Goal: Information Seeking & Learning: Learn about a topic

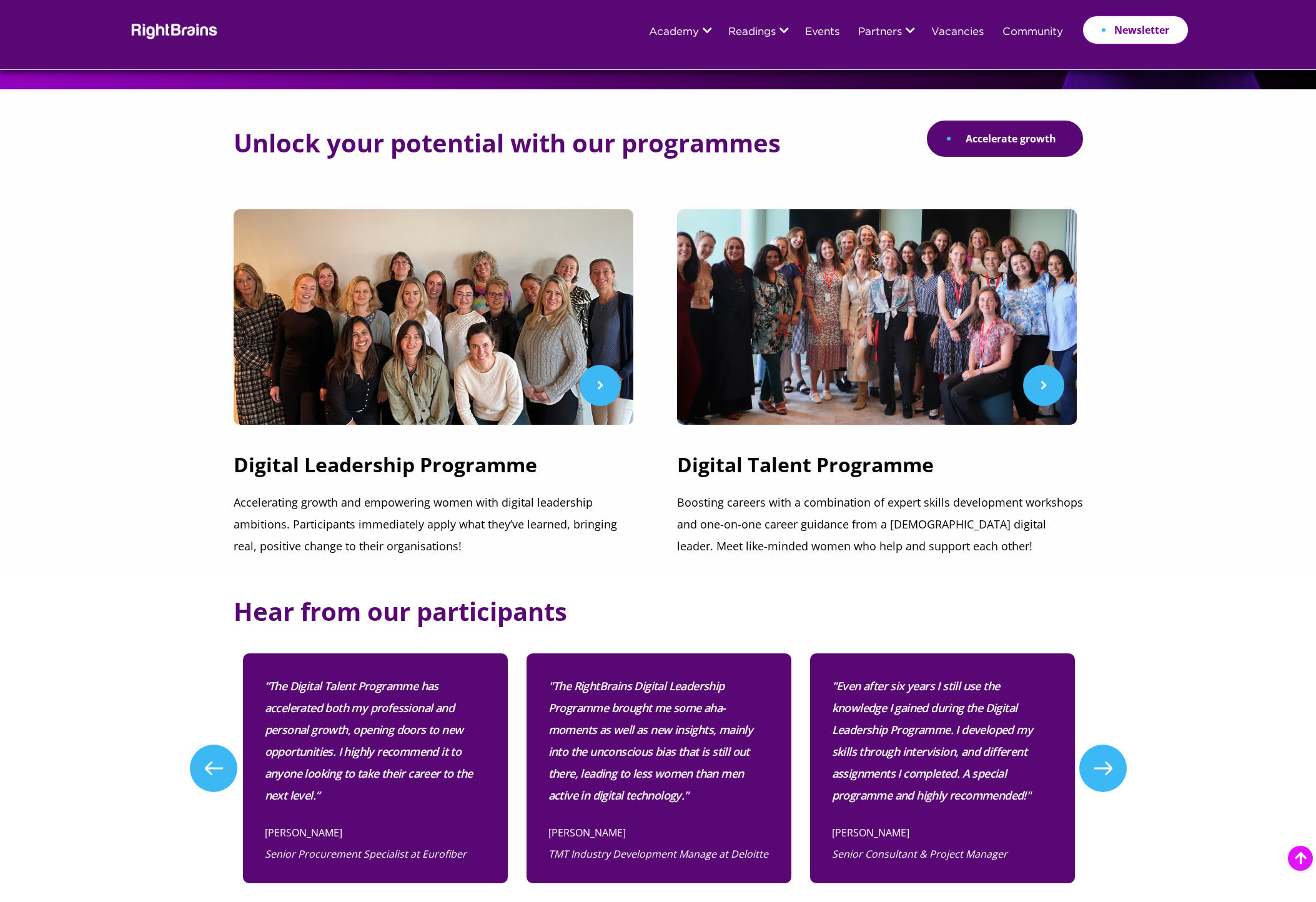
scroll to position [312, 0]
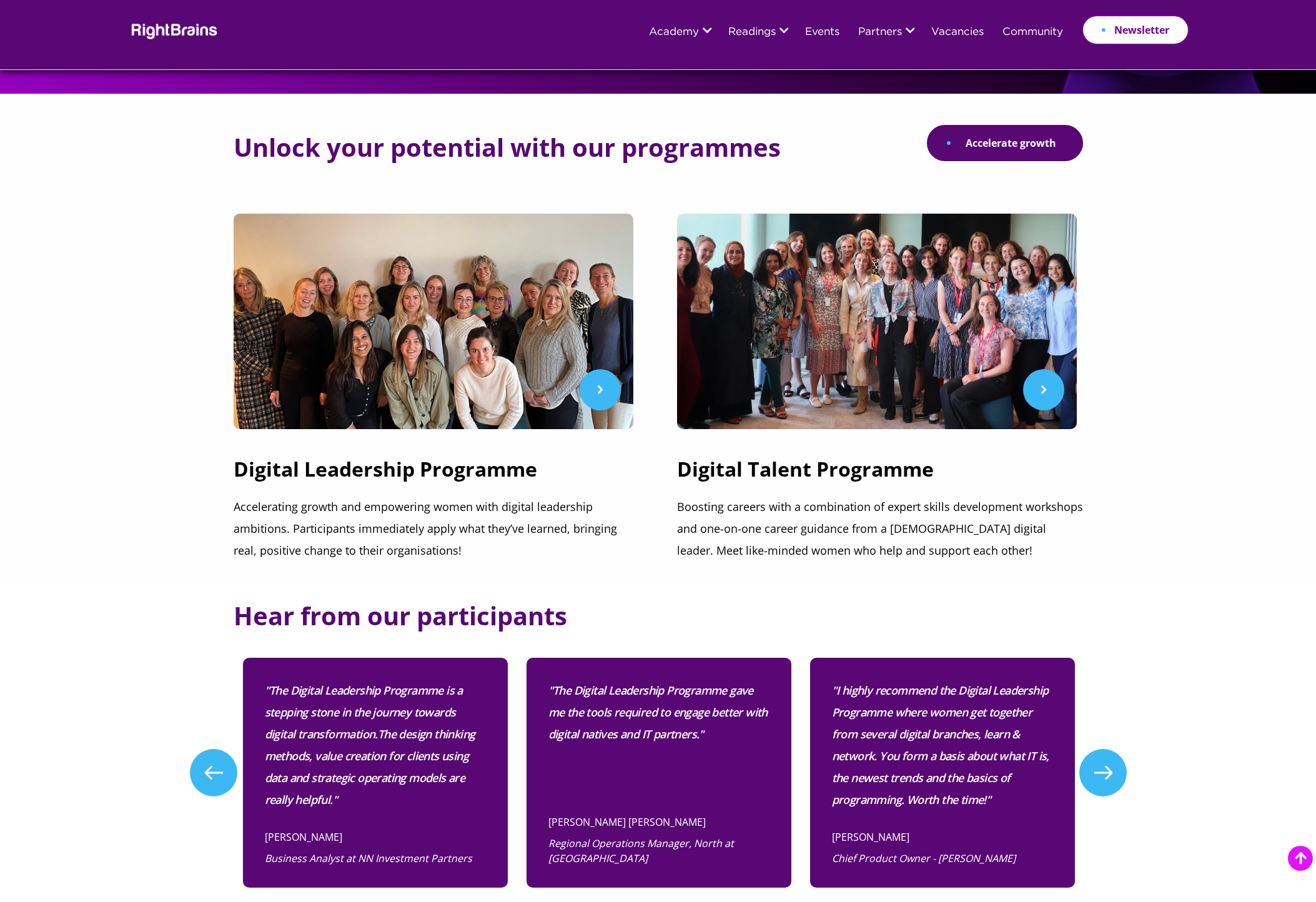
click at [91, 230] on section "Unlock your potential with our programmes Accelerate growth Digital Leadership …" at bounding box center [658, 337] width 1316 height 486
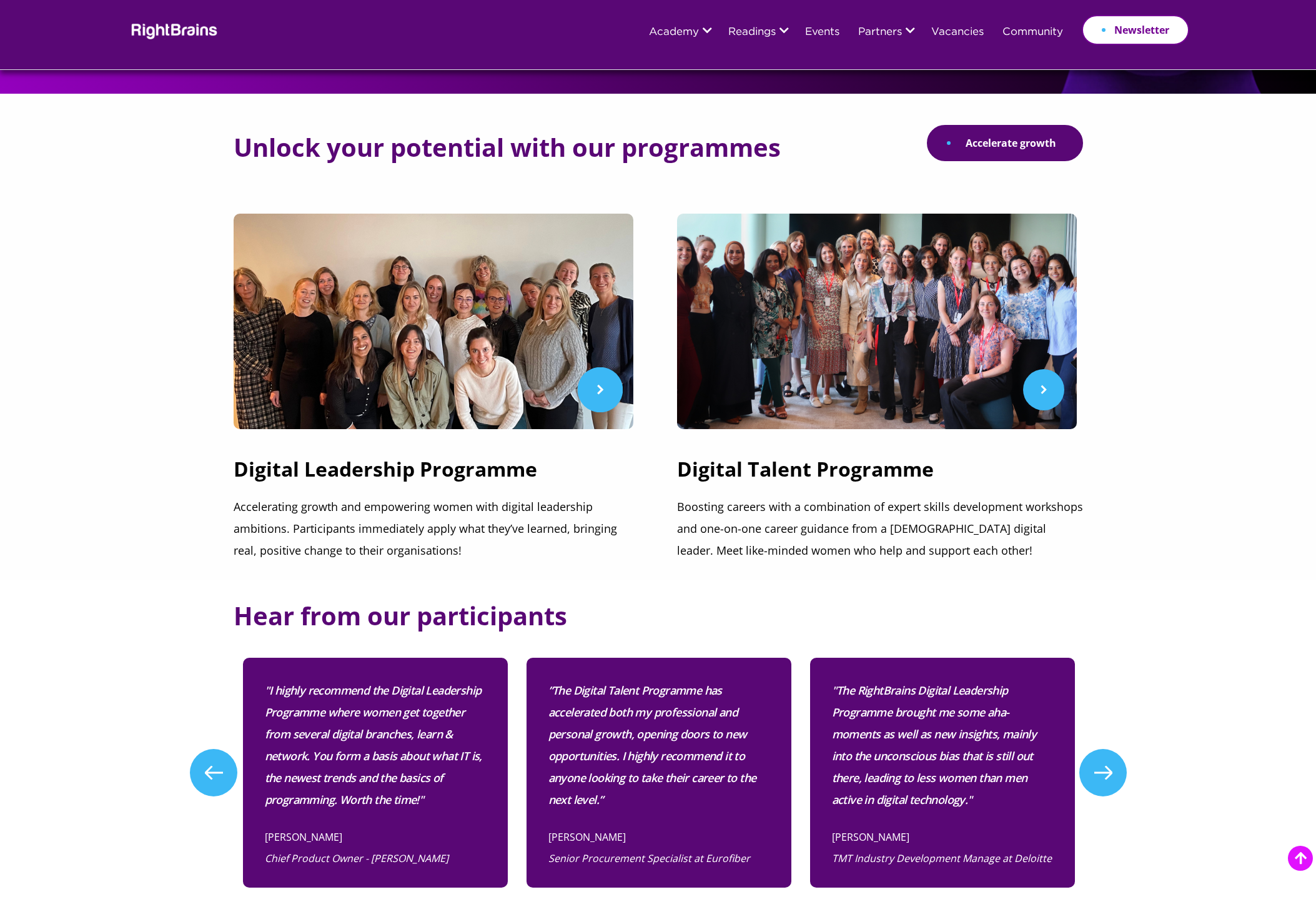
click at [600, 381] on link at bounding box center [437, 322] width 406 height 215
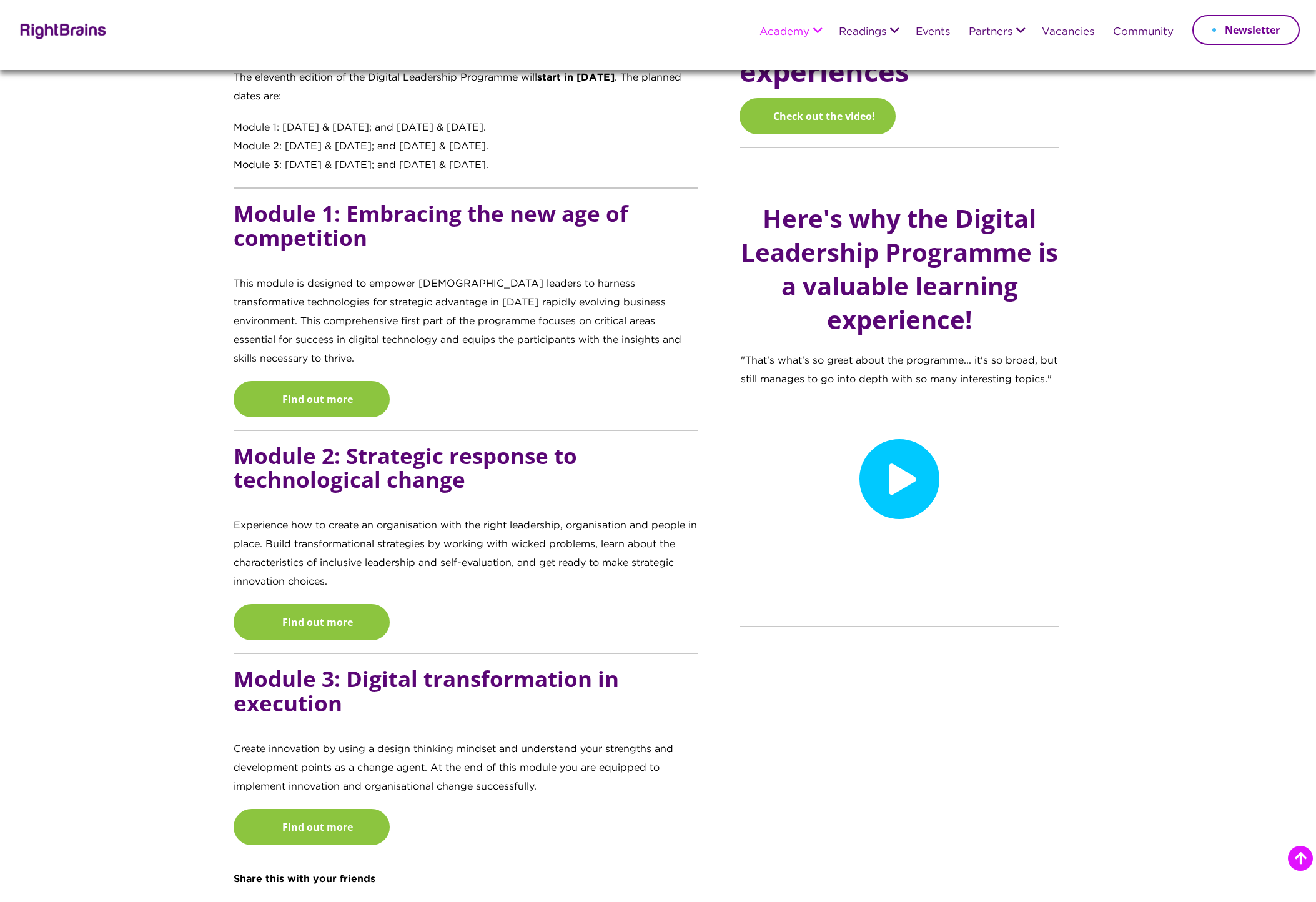
scroll to position [921, 0]
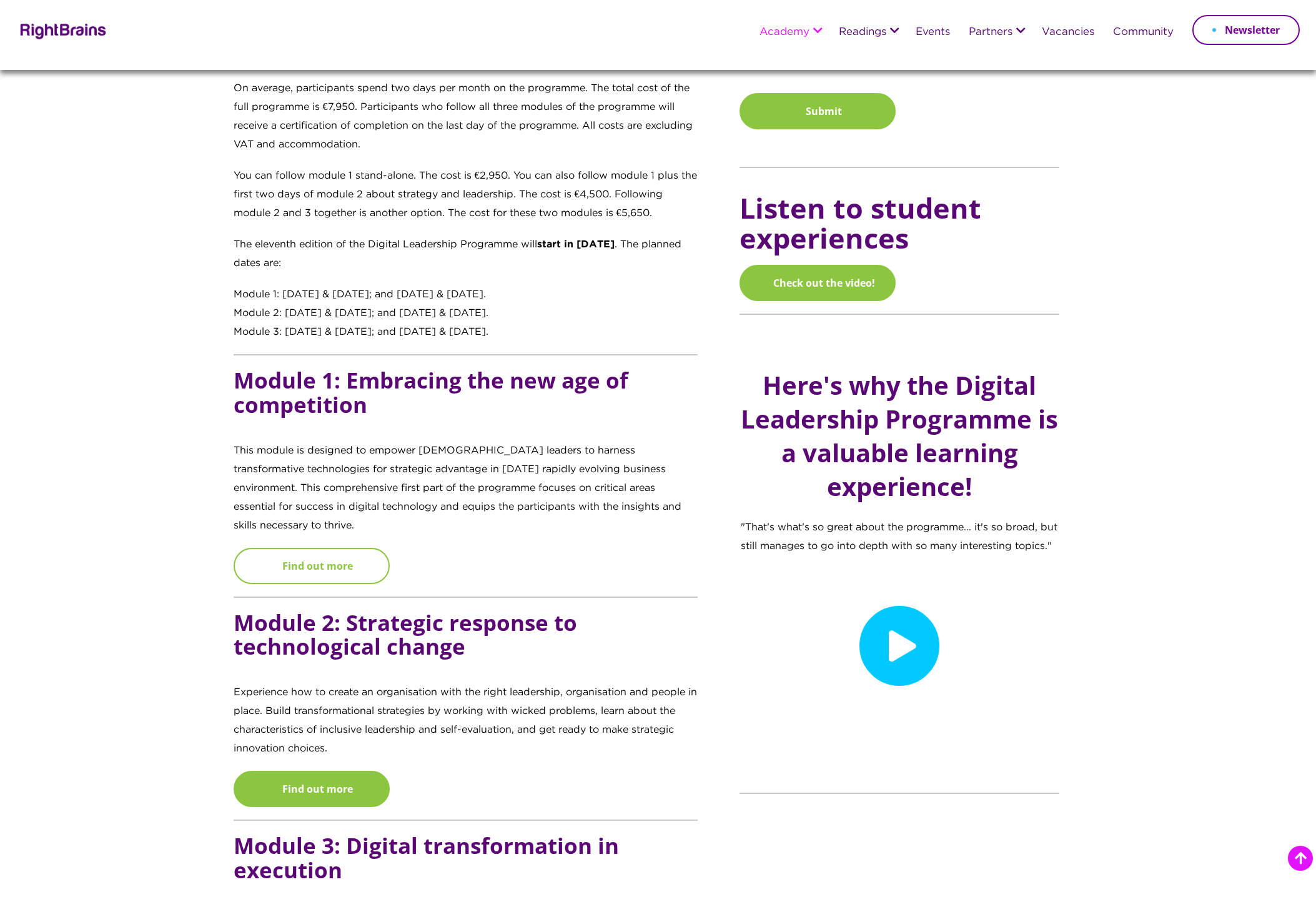
click at [350, 549] on link "Find out more" at bounding box center [312, 565] width 156 height 36
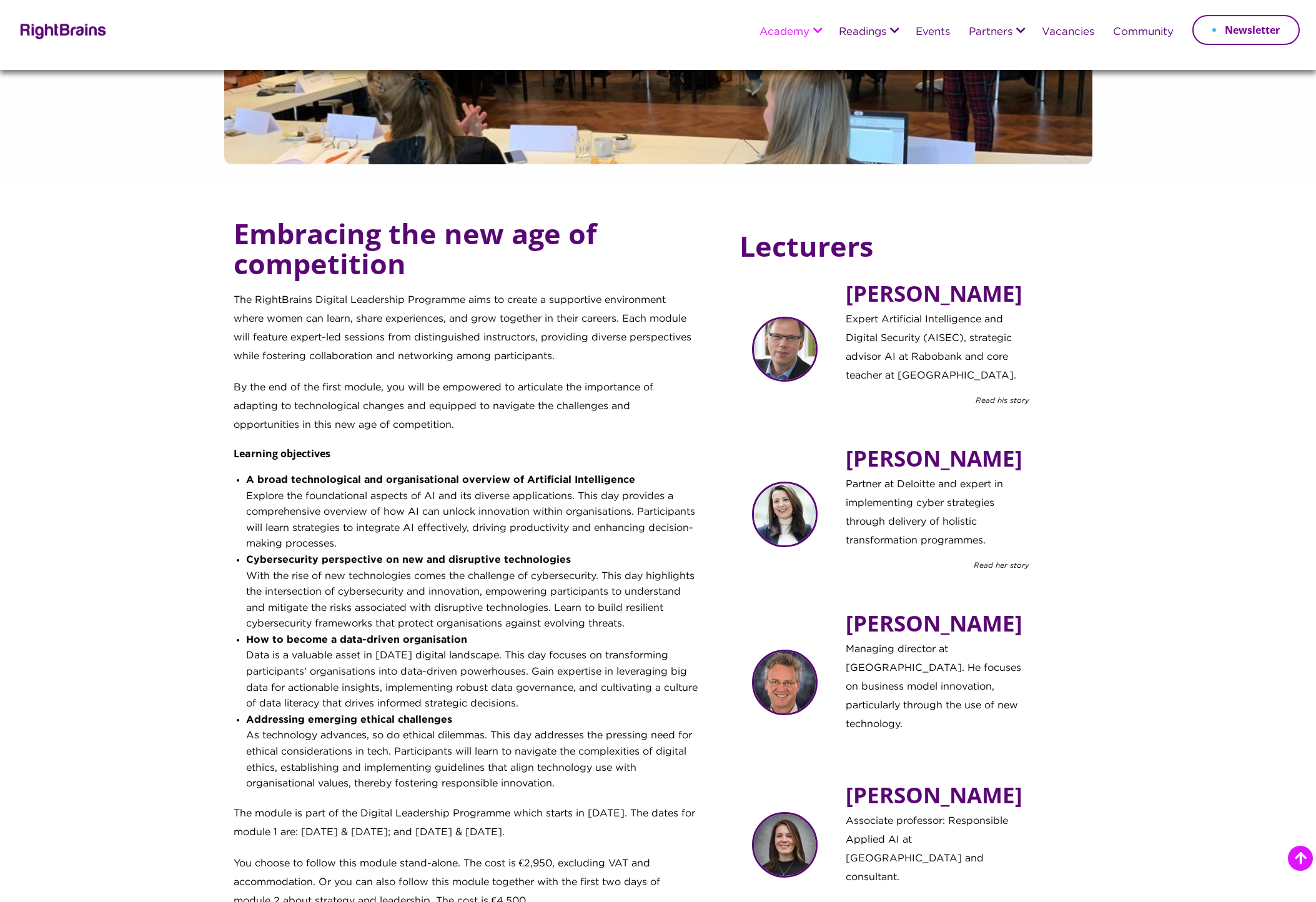
scroll to position [500, 0]
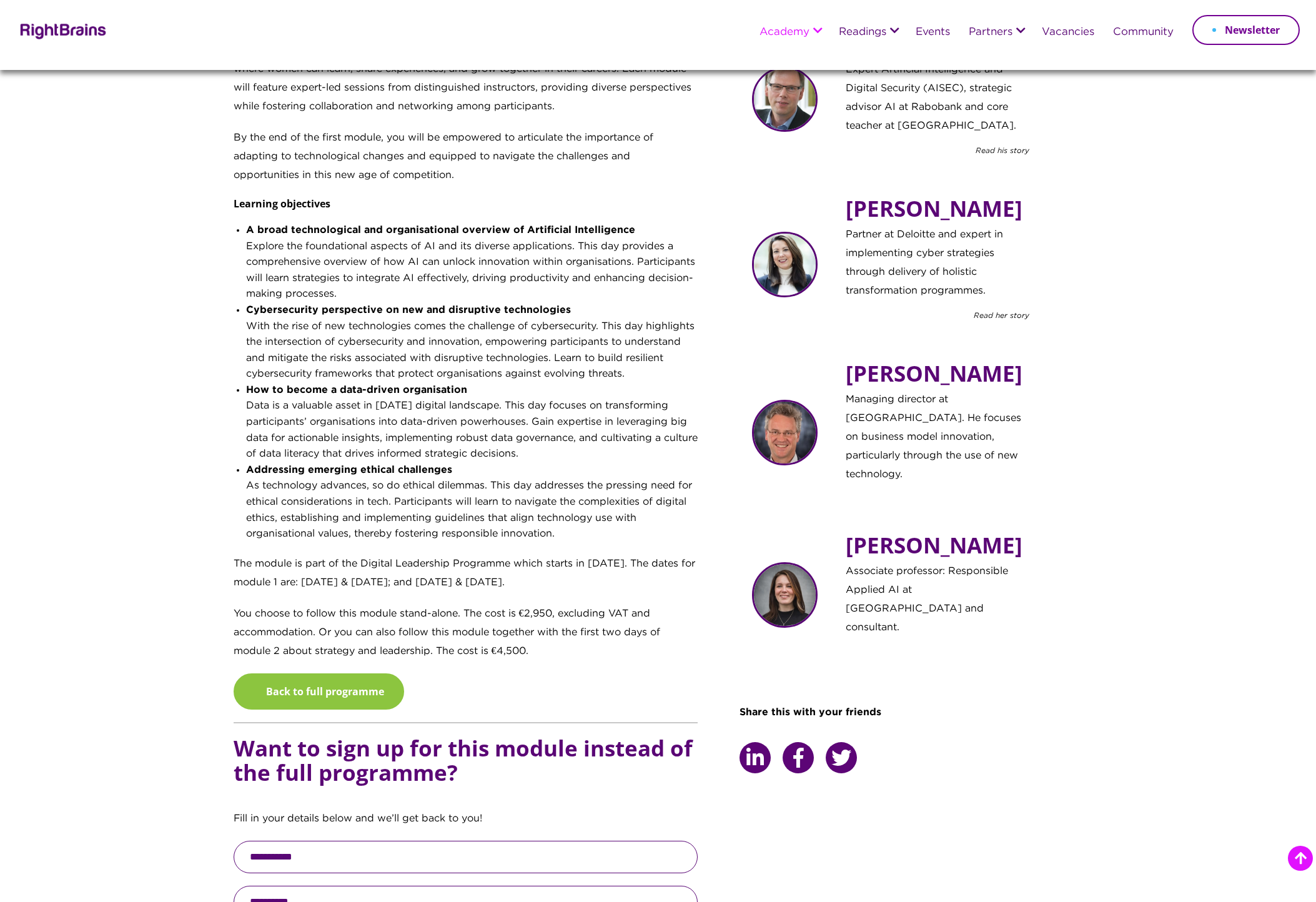
click at [574, 603] on p "The module is part of the Digital Leadership Programme which starts in October …" at bounding box center [466, 580] width 465 height 50
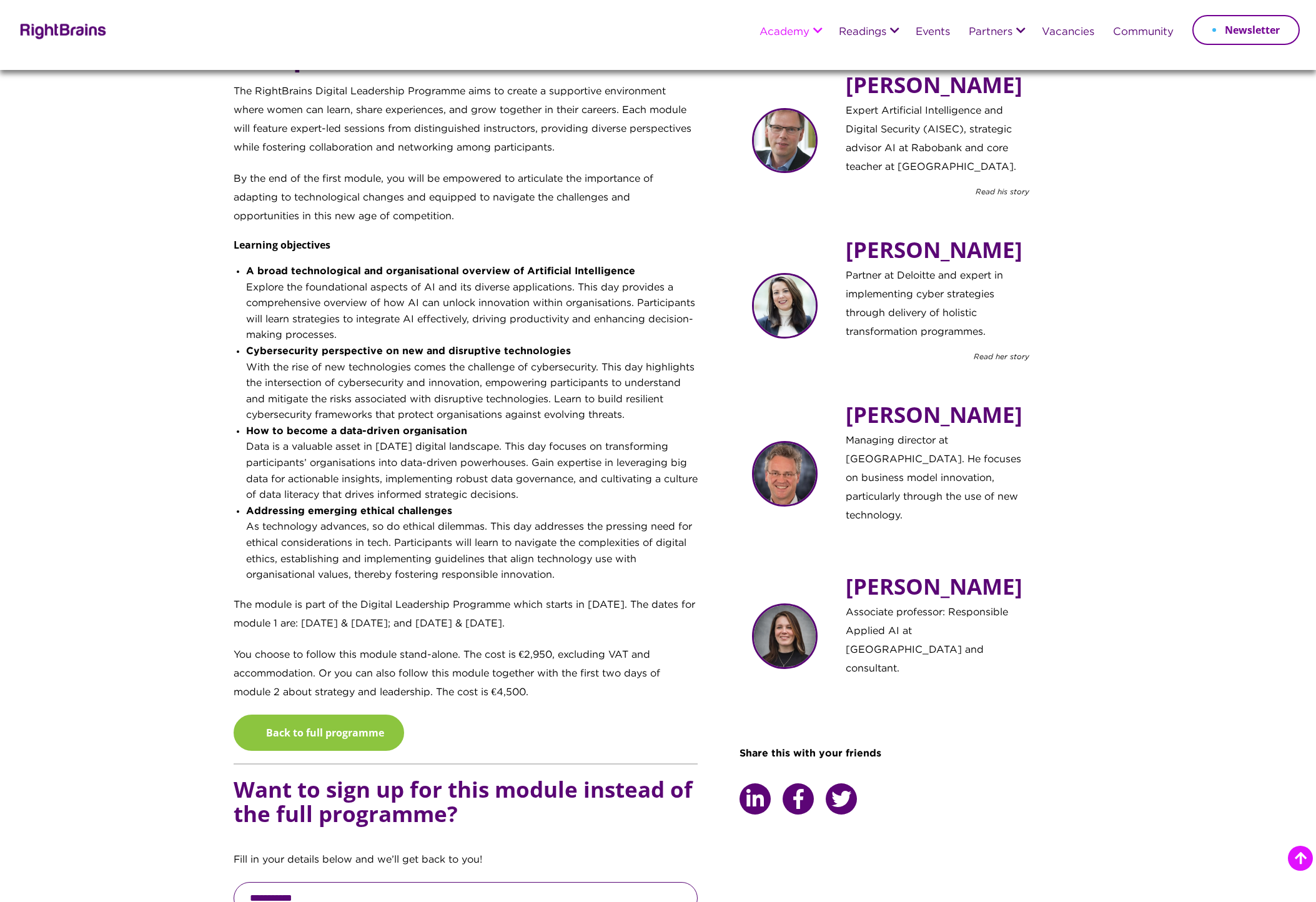
scroll to position [625, 0]
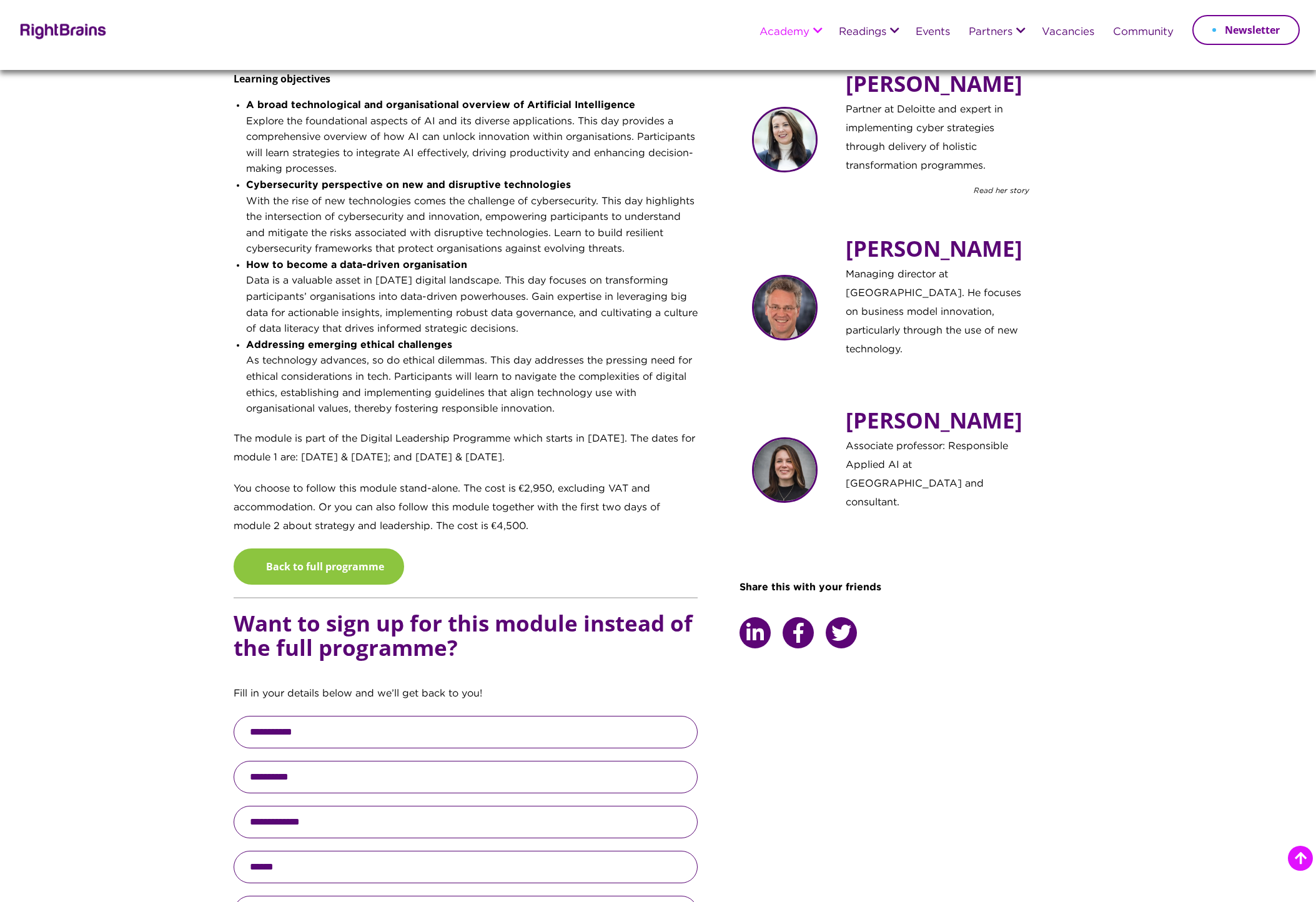
click at [351, 460] on p "The module is part of the Digital Leadership Programme which starts in October …" at bounding box center [466, 455] width 465 height 50
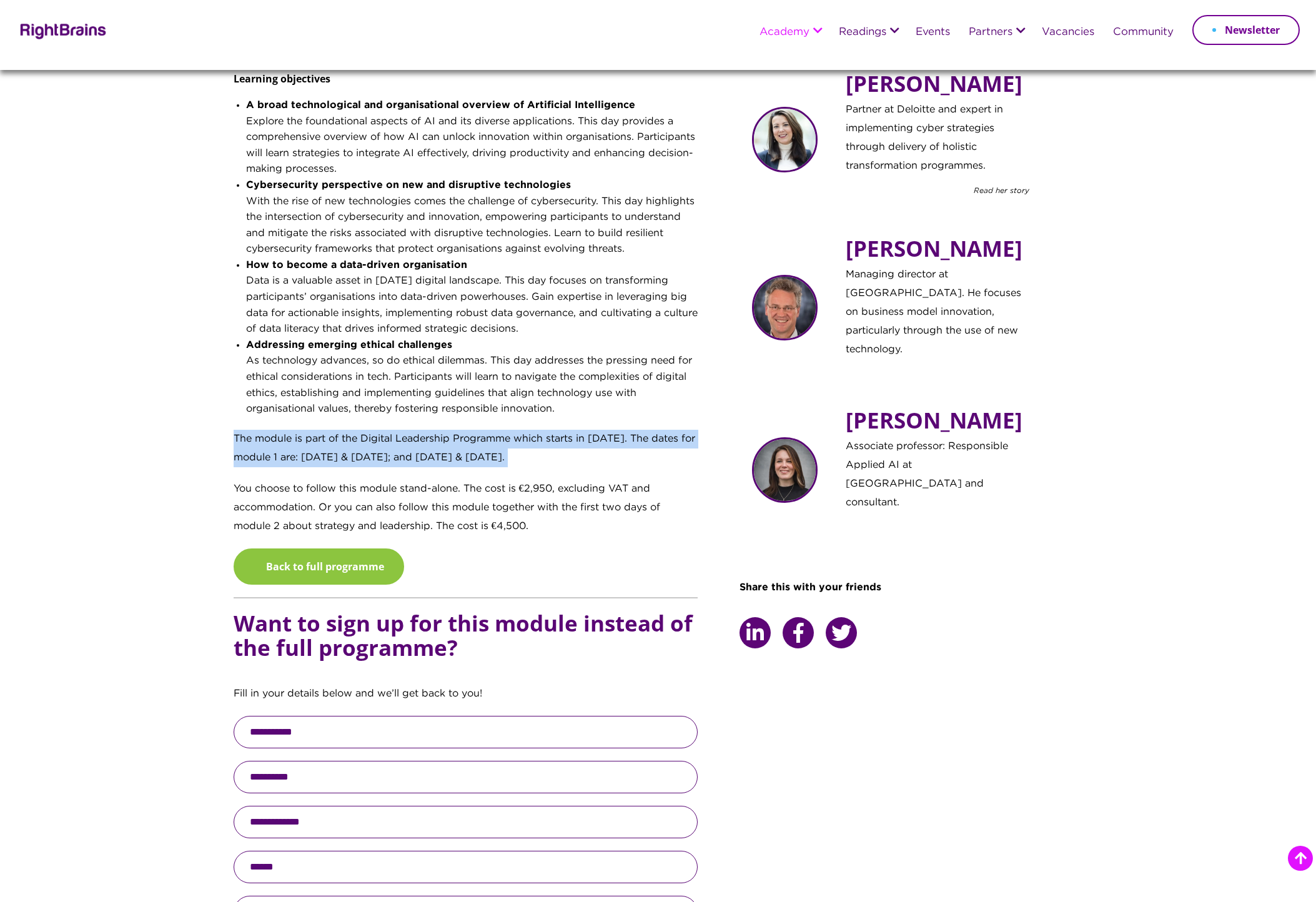
click at [351, 460] on p "The module is part of the Digital Leadership Programme which starts in October …" at bounding box center [466, 455] width 465 height 50
drag, startPoint x: 351, startPoint y: 460, endPoint x: 417, endPoint y: 464, distance: 66.1
click at [417, 464] on p "The module is part of the Digital Leadership Programme which starts in October …" at bounding box center [466, 455] width 465 height 50
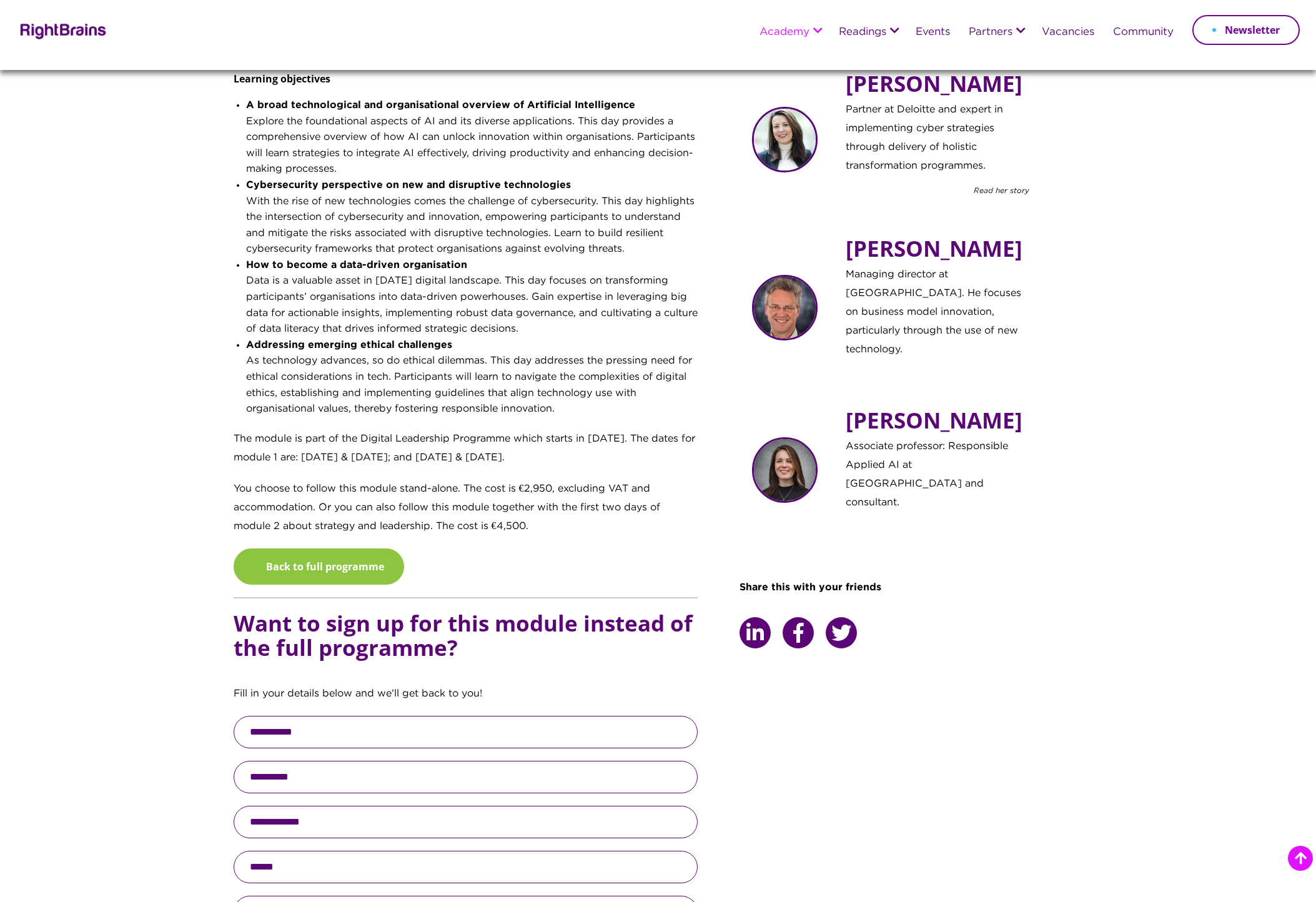
click at [473, 488] on p "You choose to follow this module stand-alone. The cost is €2,950, excluding VAT…" at bounding box center [466, 514] width 465 height 68
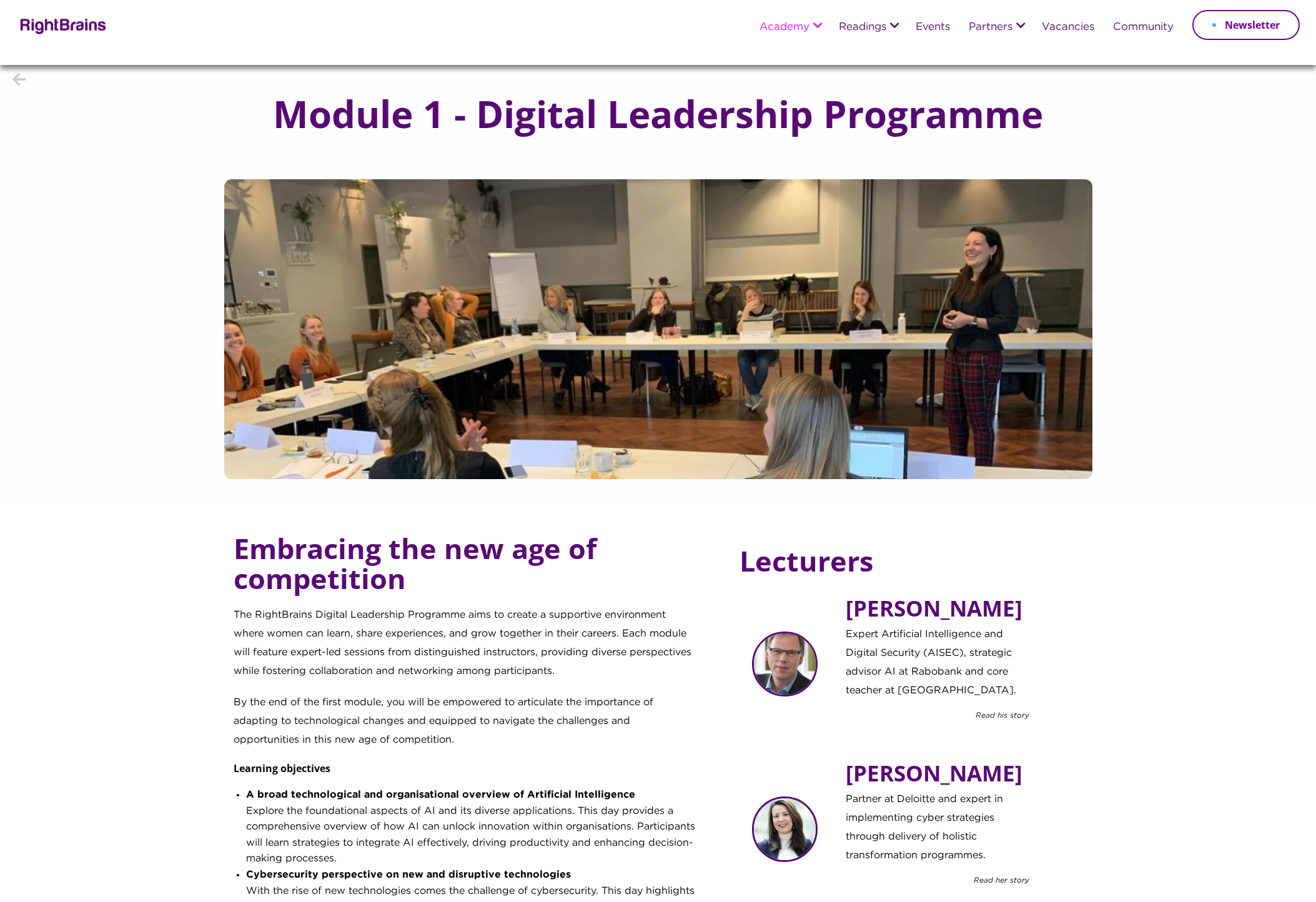
scroll to position [0, 0]
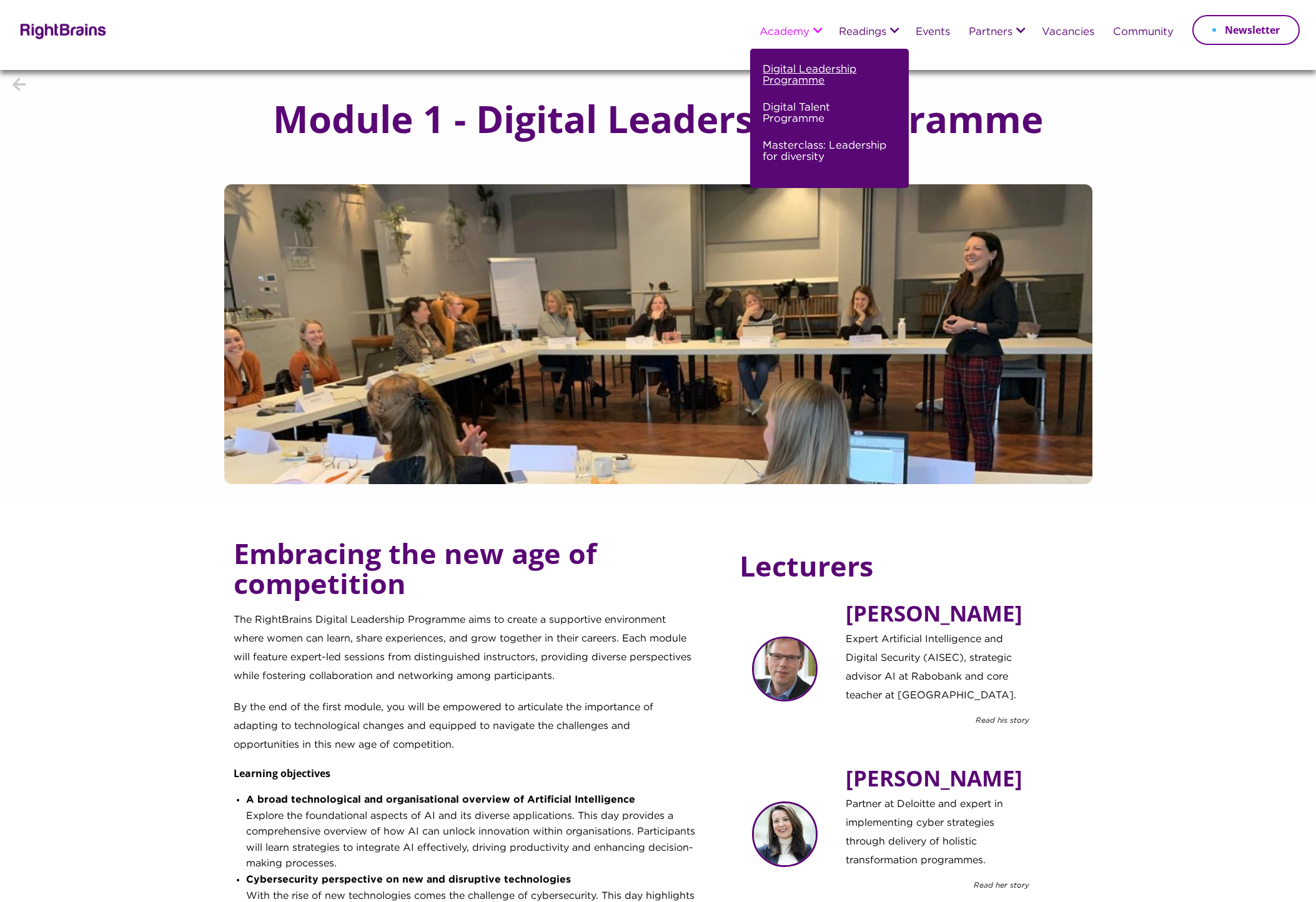
click at [802, 74] on link "Digital Leadership Programme" at bounding box center [827, 80] width 131 height 38
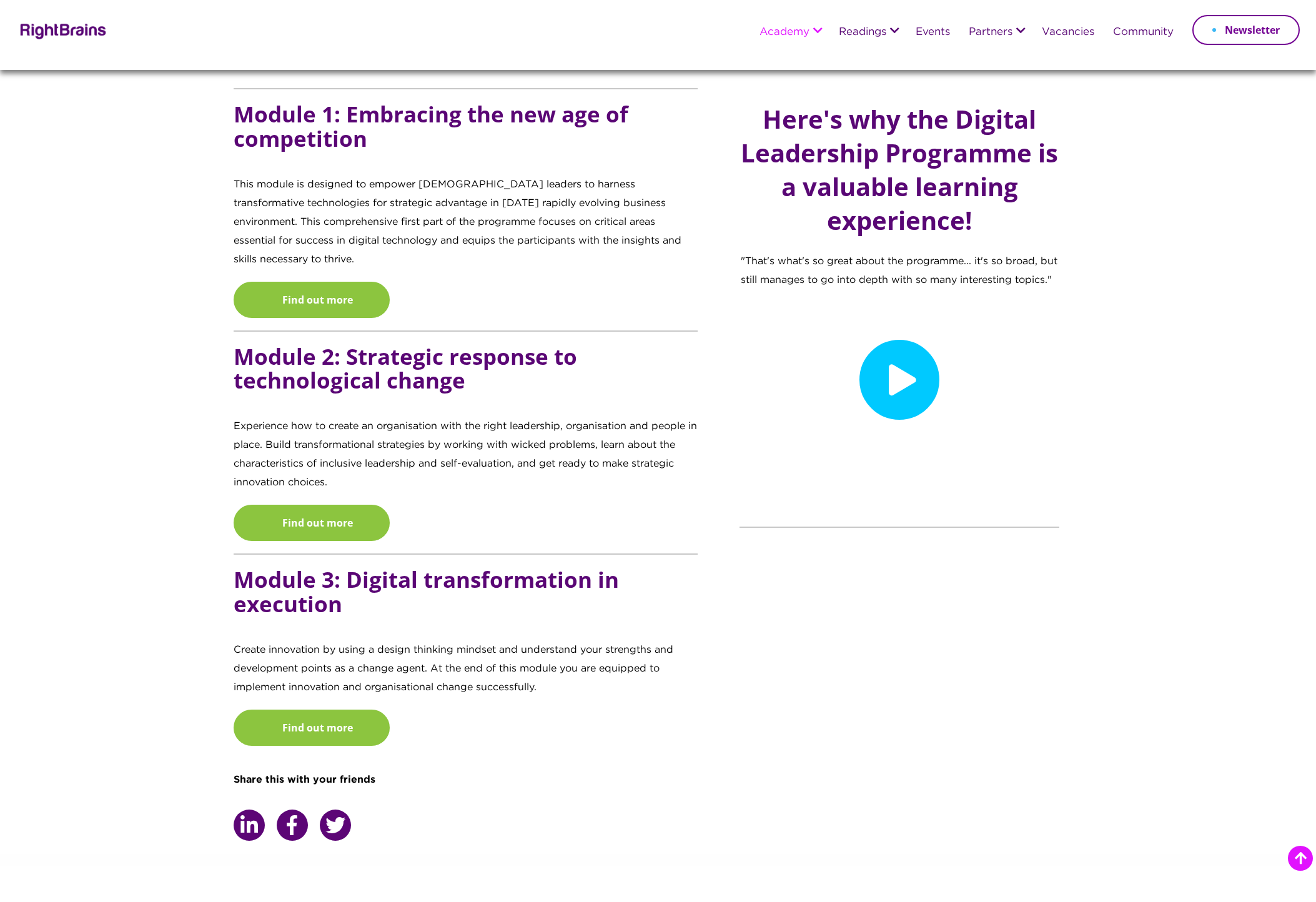
scroll to position [1124, 0]
